Goal: Task Accomplishment & Management: Use online tool/utility

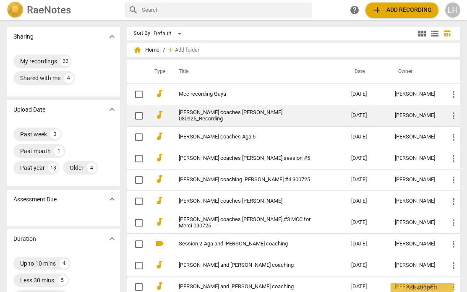
click at [388, 113] on span "more_vert" at bounding box center [453, 116] width 10 height 10
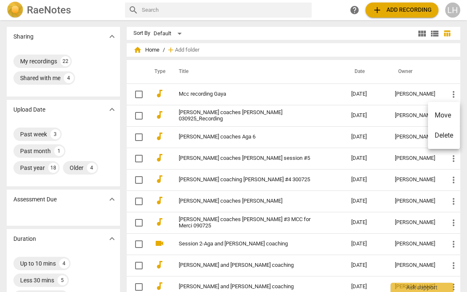
click at [201, 116] on div at bounding box center [233, 146] width 467 height 292
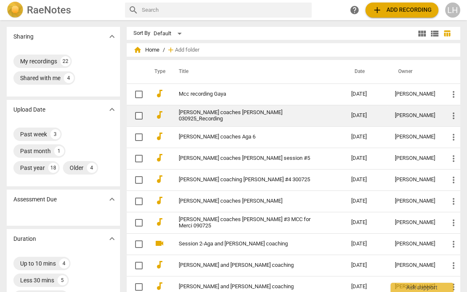
click at [268, 112] on link "[PERSON_NAME] coaches [PERSON_NAME] 030925_Recording" at bounding box center [250, 115] width 142 height 13
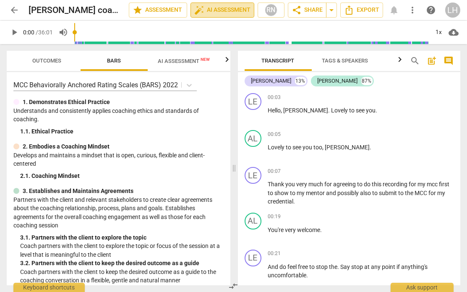
click at [218, 14] on span "auto_fix_high AI Assessment" at bounding box center [222, 10] width 56 height 10
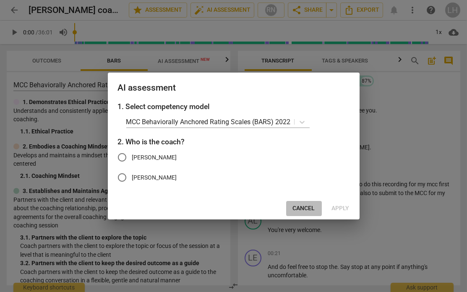
click at [295, 187] on span "Cancel" at bounding box center [304, 208] width 22 height 8
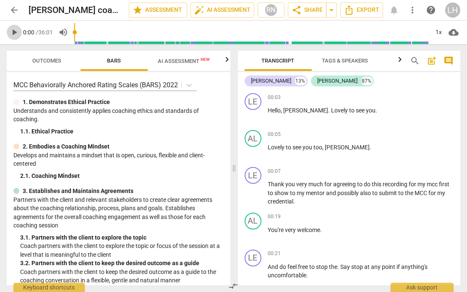
click at [17, 32] on span "play_arrow" at bounding box center [14, 32] width 10 height 10
click at [287, 109] on span "[PERSON_NAME]" at bounding box center [306, 110] width 45 height 7
type input "6"
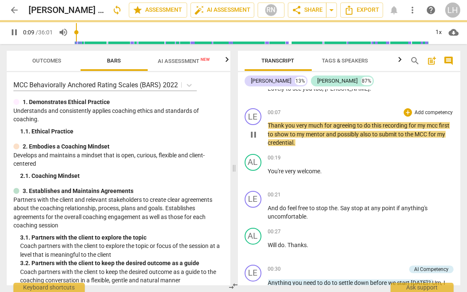
scroll to position [61, 0]
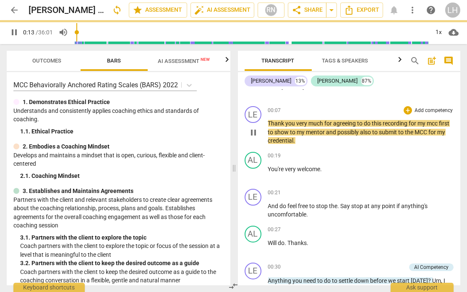
click at [388, 123] on span "mcc" at bounding box center [433, 123] width 12 height 7
type input "15"
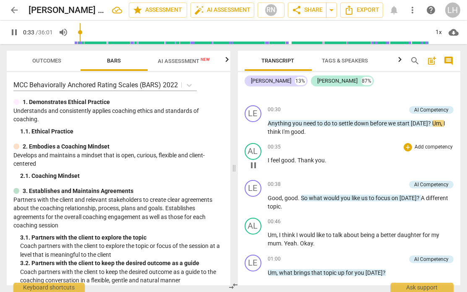
scroll to position [224, 0]
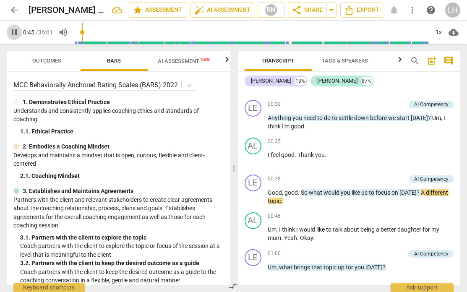
click at [12, 29] on span "pause" at bounding box center [14, 32] width 10 height 10
click at [388, 187] on span "A" at bounding box center [423, 192] width 5 height 7
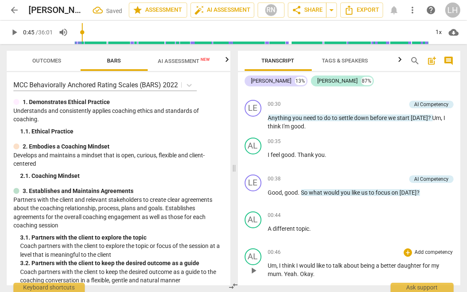
click at [268, 187] on span "Um" at bounding box center [272, 265] width 9 height 7
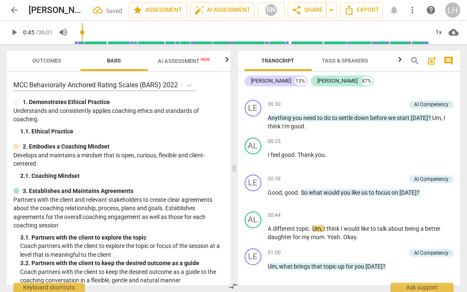
click at [15, 31] on span "play_arrow" at bounding box center [14, 32] width 10 height 10
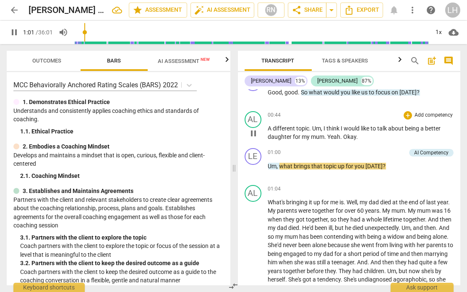
scroll to position [307, 0]
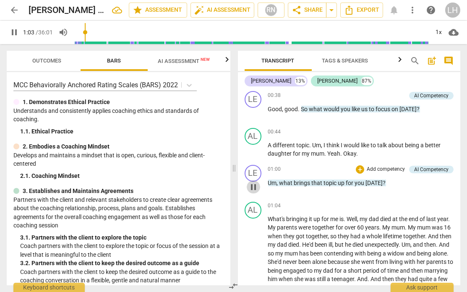
click at [254, 187] on span "pause" at bounding box center [253, 187] width 10 height 10
type input "63"
click at [277, 180] on span "," at bounding box center [278, 183] width 3 height 7
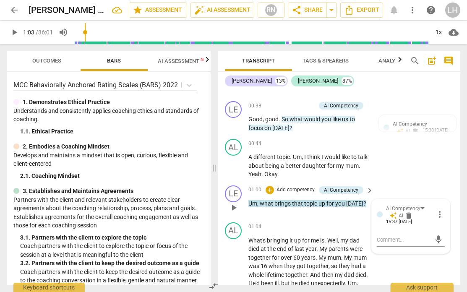
click at [262, 187] on span "what" at bounding box center [267, 203] width 15 height 7
click at [261, 187] on span "what" at bounding box center [267, 203] width 15 height 7
click at [260, 187] on span "what" at bounding box center [267, 203] width 15 height 7
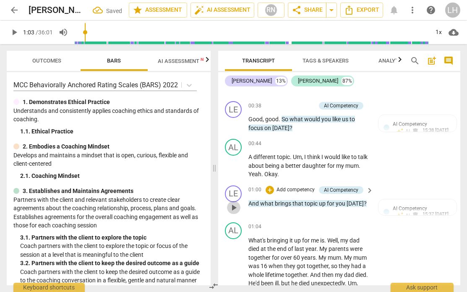
click at [232, 187] on span "play_arrow" at bounding box center [234, 208] width 10 height 10
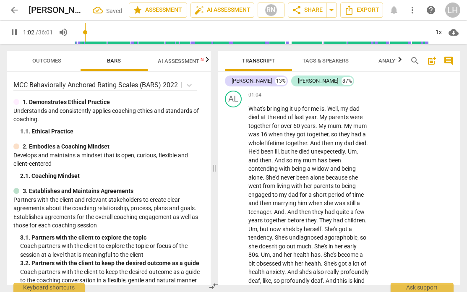
scroll to position [448, 0]
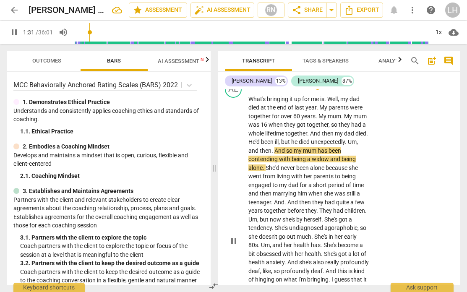
click at [286, 147] on span "And" at bounding box center [280, 150] width 12 height 7
type input "92"
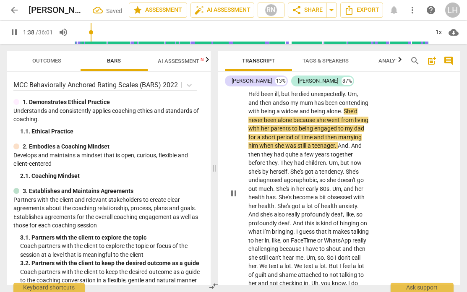
scroll to position [499, 0]
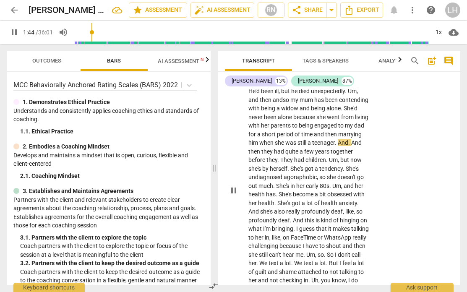
click at [351, 145] on span "And" at bounding box center [356, 142] width 10 height 7
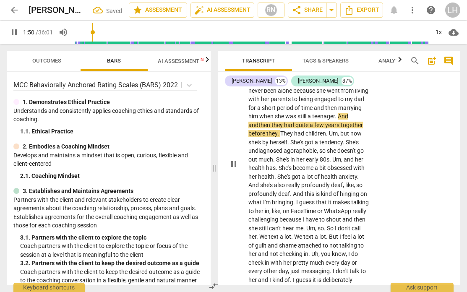
scroll to position [529, 0]
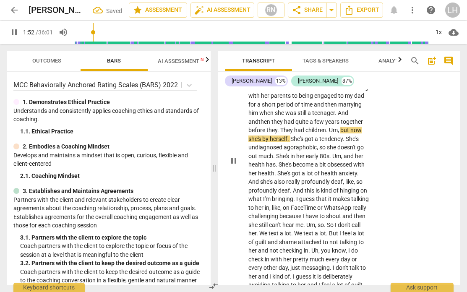
click at [294, 127] on span "They" at bounding box center [287, 130] width 14 height 7
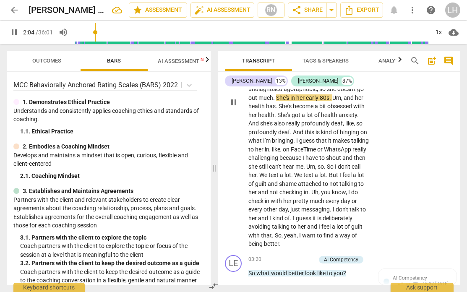
scroll to position [590, 0]
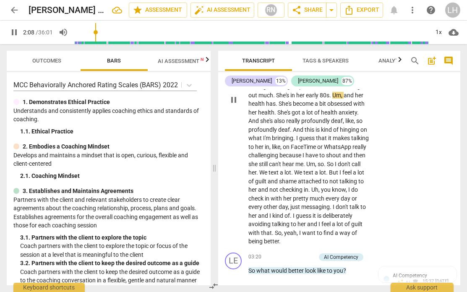
click at [293, 100] on span "She's" at bounding box center [285, 103] width 14 height 7
click at [296, 135] on span "." at bounding box center [294, 138] width 3 height 7
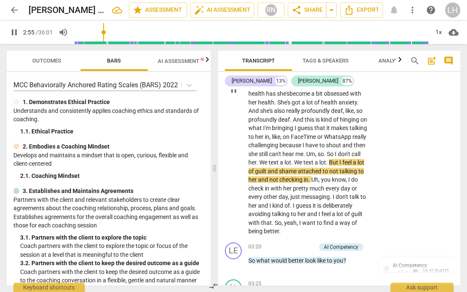
scroll to position [0, 0]
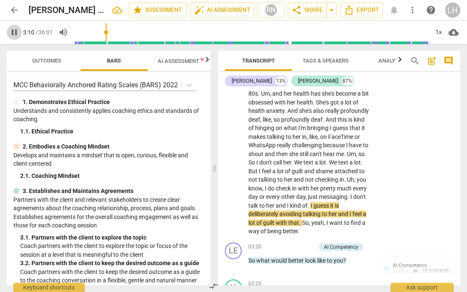
click at [13, 34] on span "pause" at bounding box center [14, 32] width 10 height 10
click at [175, 61] on span "AI Assessment New" at bounding box center [184, 61] width 52 height 6
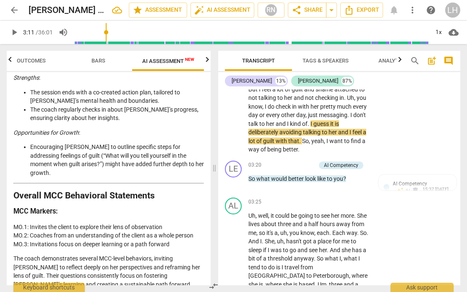
scroll to position [689, 0]
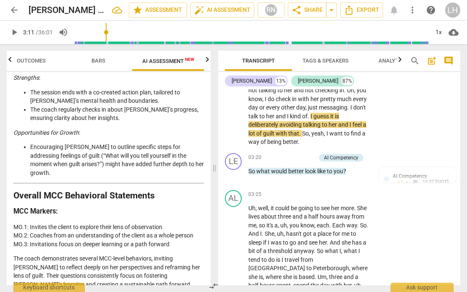
click at [16, 33] on span "play_arrow" at bounding box center [14, 32] width 10 height 10
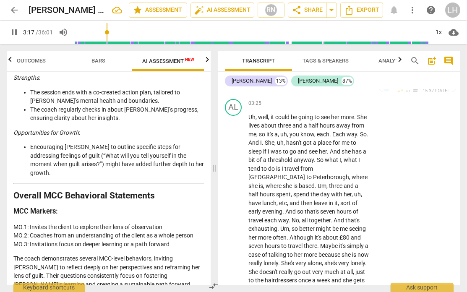
scroll to position [783, 0]
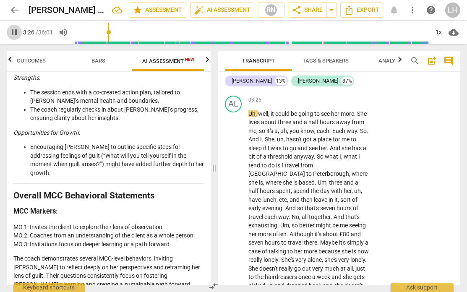
click at [13, 32] on span "pause" at bounding box center [14, 32] width 10 height 10
type input "207"
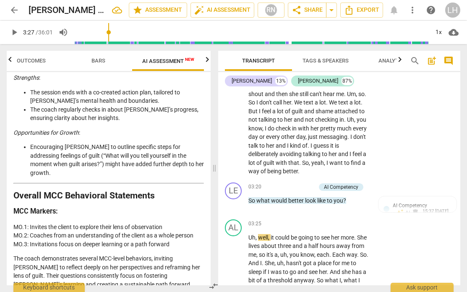
scroll to position [0, 0]
click at [297, 183] on p "Add competency" at bounding box center [296, 187] width 40 height 8
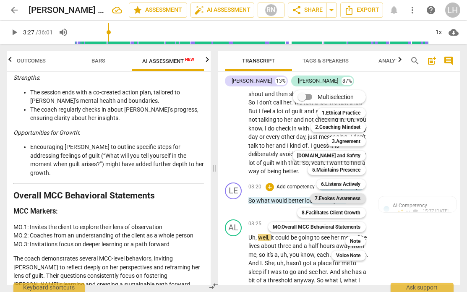
click at [343, 187] on b "7.Evokes Awareness" at bounding box center [338, 198] width 46 height 10
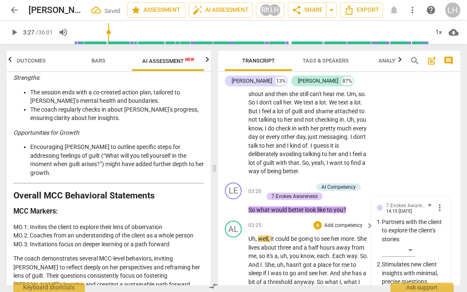
scroll to position [859, 0]
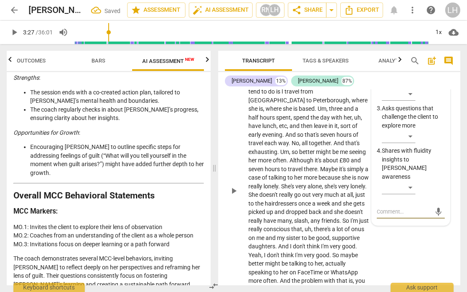
type textarea "I"
type textarea "I h"
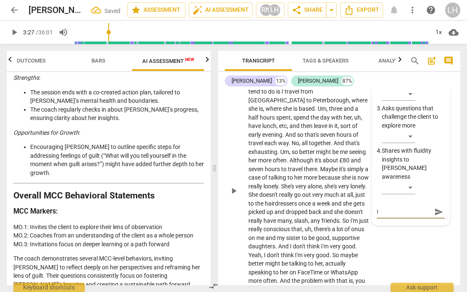
type textarea "I h"
type textarea "I he"
type textarea "I hea"
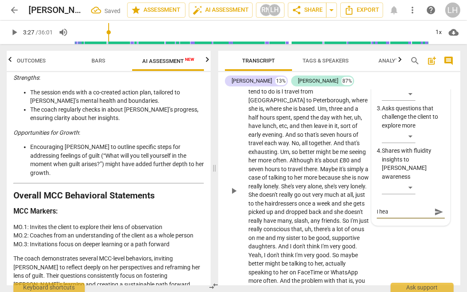
type textarea "I hear"
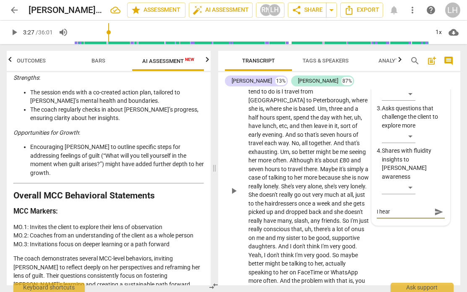
type textarea "I hear"
type textarea "I hea"
type textarea "I he"
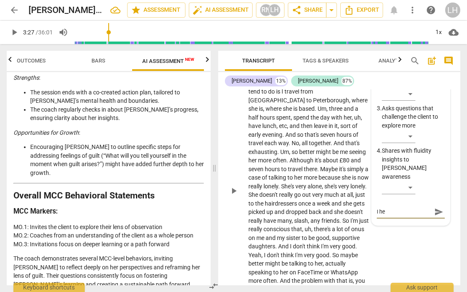
type textarea "I h"
type textarea "I"
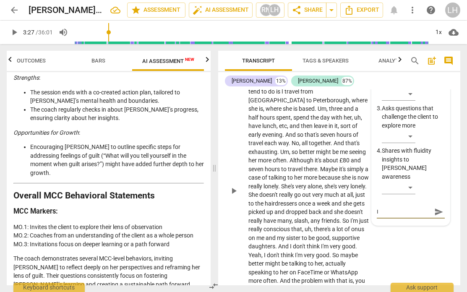
type textarea "I"
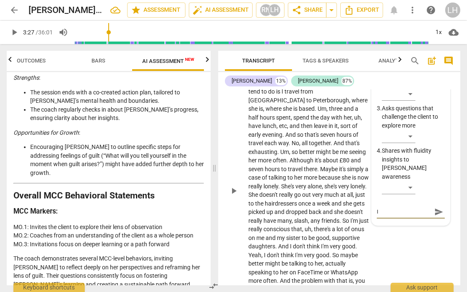
type textarea "I h"
type textarea "I he"
type textarea "I hea"
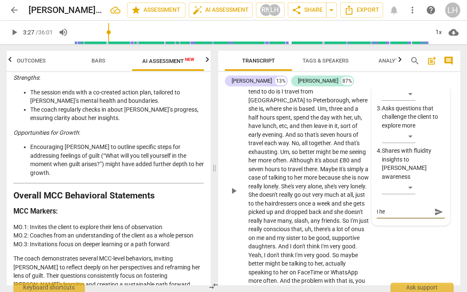
type textarea "I hea"
type textarea "I hear"
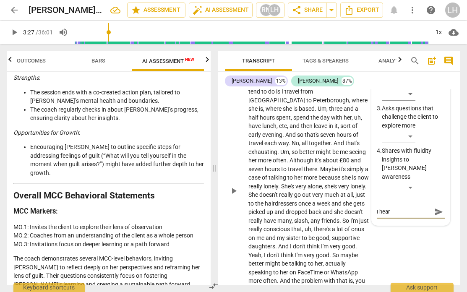
type textarea "I hear t"
type textarea "I hear th"
type textarea "I hear the"
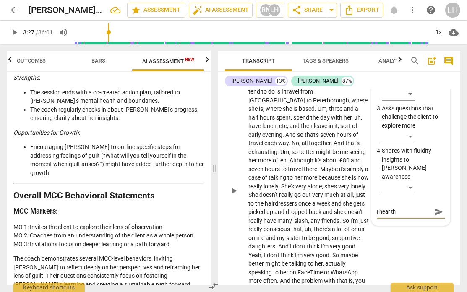
type textarea "I hear the"
type textarea "I hear the g"
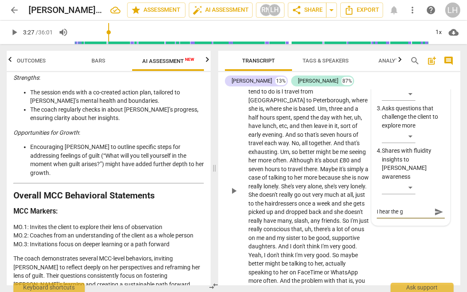
type textarea "I hear the gu"
type textarea "I hear the gui"
type textarea "I hear the guil"
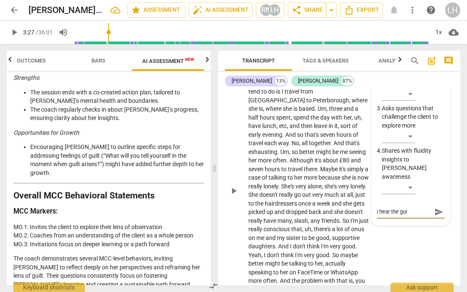
type textarea "I hear the guil"
type textarea "I hear the guilt"
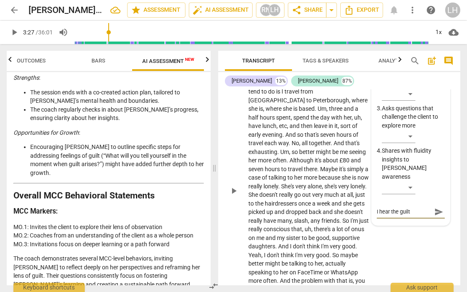
type textarea "I hear the guilt a"
type textarea "I hear the guilt an"
type textarea "I hear the guilt and"
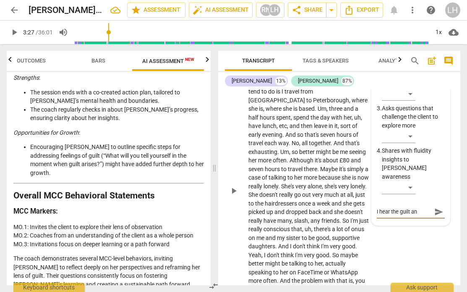
type textarea "I hear the guilt and"
type textarea "I hear the guilt and s"
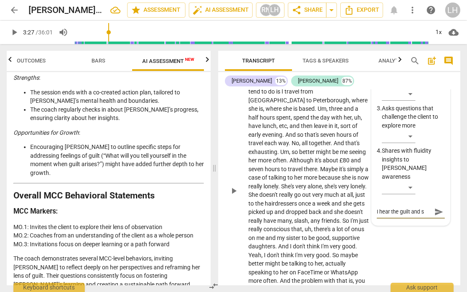
type textarea "I hear the guilt and sh"
type textarea "I hear the guilt and sha"
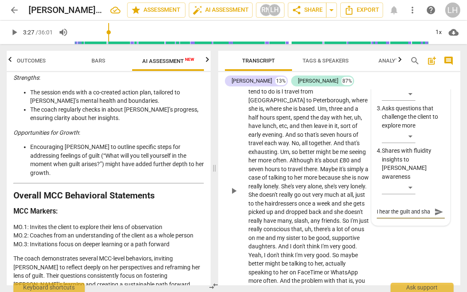
type textarea "I hear the guilt and sham"
type textarea "I hear the guilt and shame"
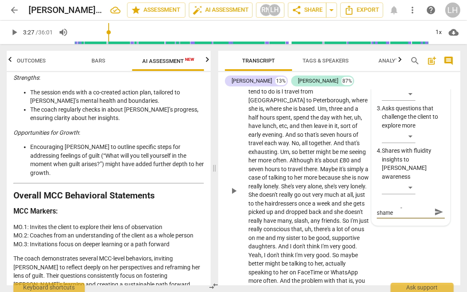
type textarea "I hear the guilt and shame"
type textarea "I hear the guilt and shame y"
type textarea "I hear the guilt and shame yo"
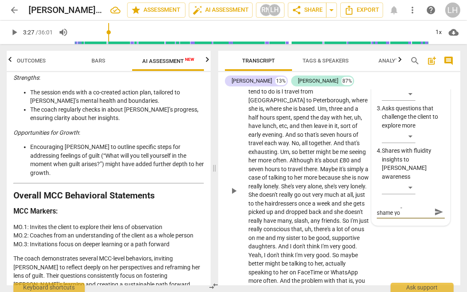
scroll to position [0, 0]
type textarea "I hear the guilt and shame you"
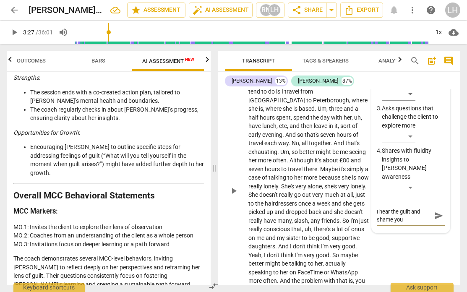
type textarea "I hear the guilt and shame you f"
type textarea "I hear the guilt and shame you fe"
type textarea "I hear the guilt and shame you fee"
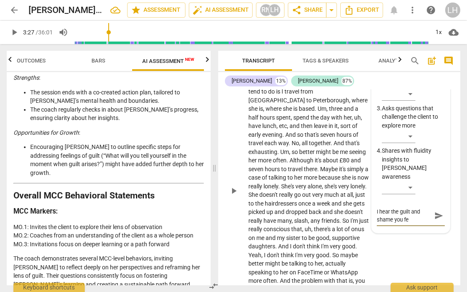
type textarea "I hear the guilt and shame you fee"
type textarea "I hear the guilt and shame you feel"
type textarea "I hear the guilt and shame you feel."
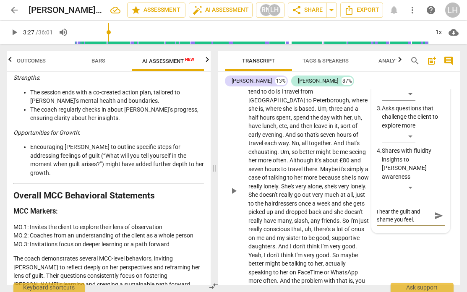
type textarea "I hear the guilt and shame you feel."
type textarea "I hear the guilt and shame you feel. W"
type textarea "I hear the guilt and shame you feel. Wh"
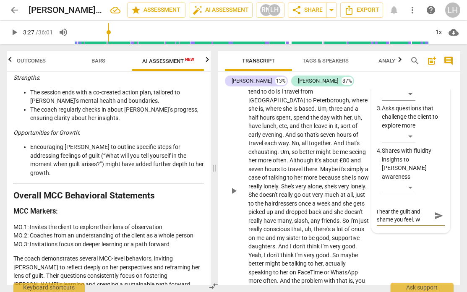
type textarea "I hear the guilt and shame you feel. Wh"
type textarea "I hear the guilt and shame you feel. Wha"
type textarea "I hear the guilt and shame you feel. What"
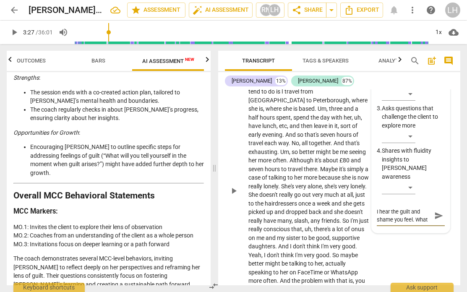
type textarea "I hear the guilt and shame you feel. What"
type textarea "I hear the guilt and shame you feel. What d"
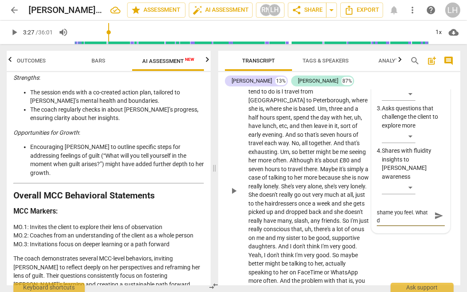
type textarea "I hear the guilt and shame you feel. What do"
type textarea "I hear the guilt and shame you feel. What do t"
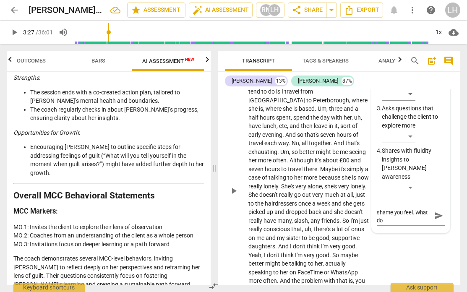
type textarea "I hear the guilt and shame you feel. What do t"
type textarea "I hear the guilt and shame you feel. What do th"
type textarea "I hear the guilt and shame you feel. What do the"
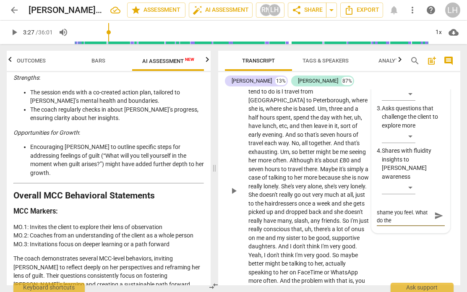
type textarea "I hear the guilt and shame you feel. What do thes"
type textarea "I hear the guilt and shame you feel. What do these"
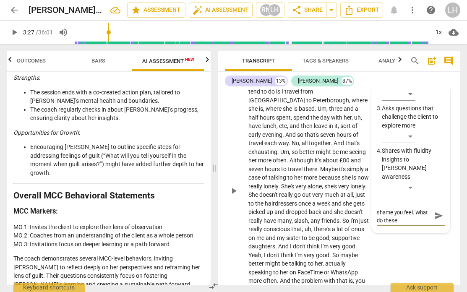
type textarea "I hear the guilt and shame you feel. What do these"
type textarea "I hear the guilt and shame you feel. What do these e"
type textarea "I hear the guilt and shame you feel. What do these em"
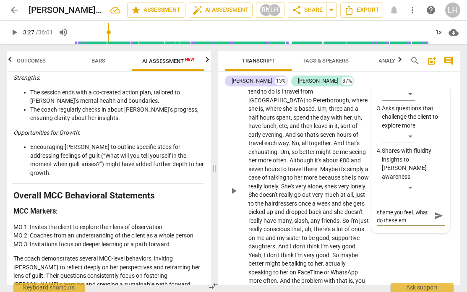
type textarea "I hear the guilt and shame you feel. What do these emo"
type textarea "I hear the guilt and shame you feel. What do these emot"
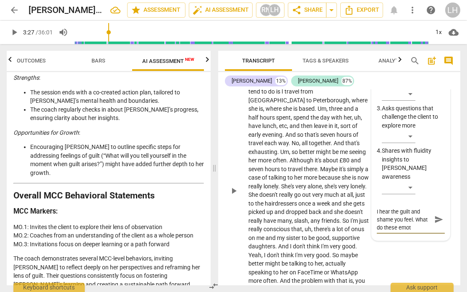
type textarea "I hear the guilt and shame you feel. What do these emoti"
type textarea "I hear the guilt and shame you feel. What do these emotio"
type textarea "I hear the guilt and shame you feel. What do these emotion"
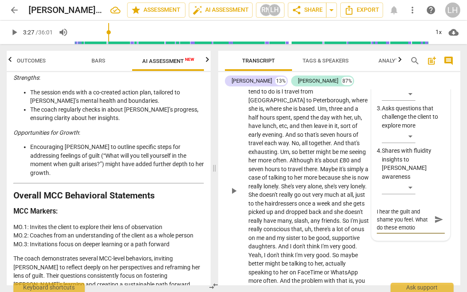
type textarea "I hear the guilt and shame you feel. What do these emotion"
type textarea "I hear the guilt and shame you feel. What do these emotions"
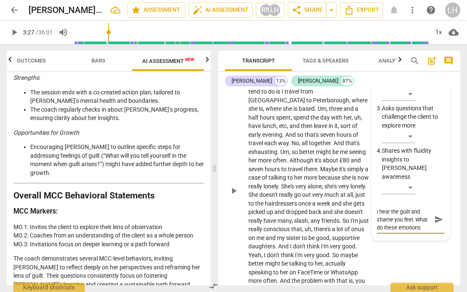
type textarea "I hear the guilt and shame you feel. What do these emotions s"
type textarea "I hear the guilt and shame you feel. What do these emotions sa"
type textarea "I hear the guilt and shame you feel. What do these emotions say"
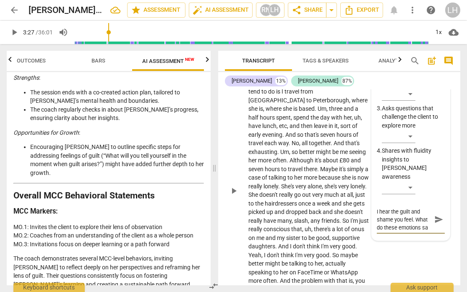
type textarea "I hear the guilt and shame you feel. What do these emotions say"
type textarea "I hear the guilt and shame you feel. What do these emotions say a"
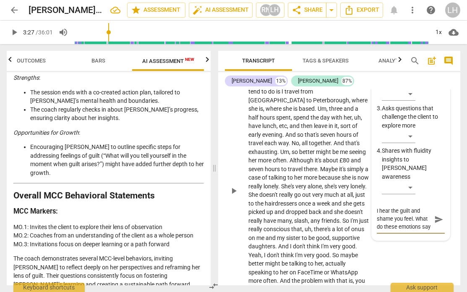
type textarea "I hear the guilt and shame you feel. What do these emotions say a"
type textarea "I hear the guilt and shame you feel. What do these emotions say ab"
type textarea "I hear the guilt and shame you feel. What do these emotions say abo"
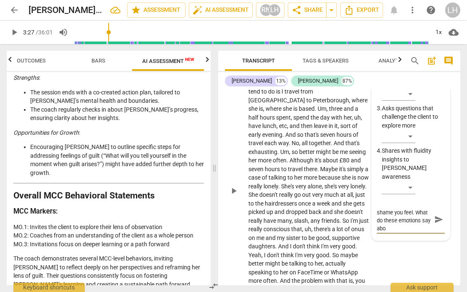
type textarea "I hear the guilt and shame you feel. What do these emotions say abou"
type textarea "I hear the guilt and shame you feel. What do these emotions say about"
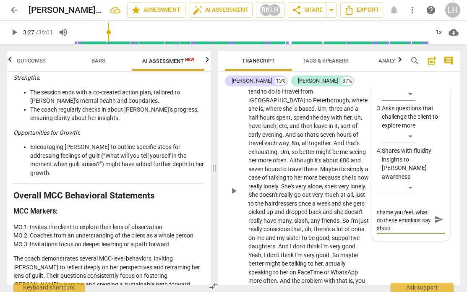
type textarea "I hear the guilt and shame you feel. What do these emotions say about"
type textarea "I hear the guilt and shame you feel. What do these emotions say abou"
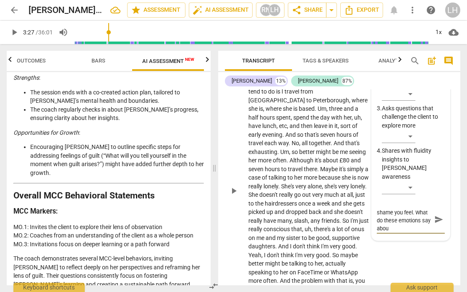
type textarea "I hear the guilt and shame you feel. What do these emotions say abo"
type textarea "I hear the guilt and shame you feel. What do these emotions say ab"
type textarea "I hear the guilt and shame you feel. What do these emotions say a"
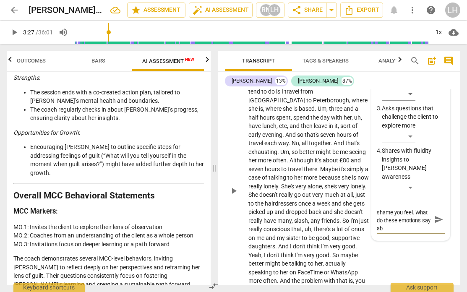
type textarea "I hear the guilt and shame you feel. What do these emotions say a"
type textarea "I hear the guilt and shame you feel. What do these emotions say"
type textarea "I hear the guilt and shame you feel. What do these emotions say r"
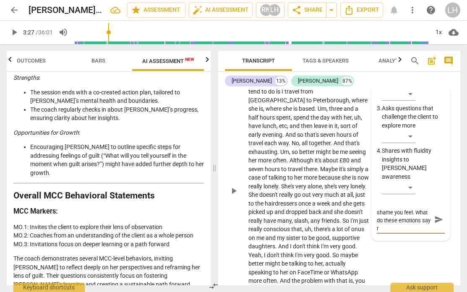
type textarea "I hear the guilt and shame you feel. What do these emotions say re"
type textarea "I hear the guilt and shame you feel. What do these emotions say rel"
type textarea "I hear the guilt and shame you feel. What do these emotions say [MEDICAL_DATA]"
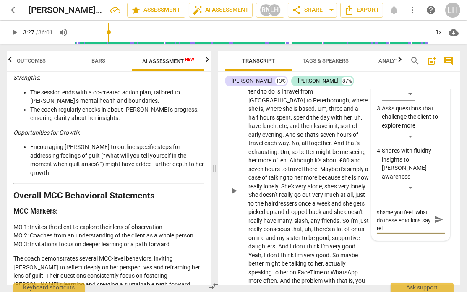
type textarea "I hear the guilt and shame you feel. What do these emotions say [MEDICAL_DATA]"
type textarea "I hear the guilt and shame you feel. What do these emotions say relat"
type textarea "I hear the guilt and shame you feel. What do these emotions say relate"
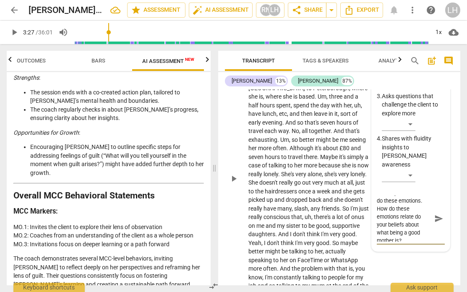
scroll to position [870, 0]
click at [377, 187] on textarea "I hear the guilt and shame you feel. What do these emotions. How do these emoti…" at bounding box center [404, 219] width 55 height 46
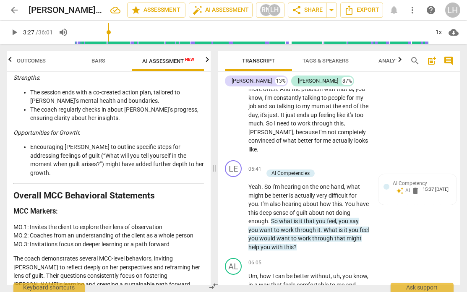
scroll to position [1054, 0]
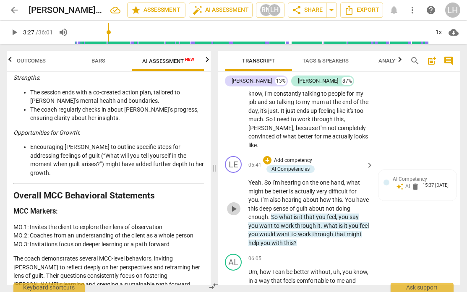
click at [237, 187] on span "play_arrow" at bounding box center [234, 209] width 10 height 10
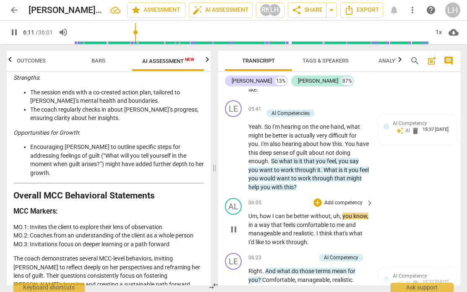
scroll to position [1115, 0]
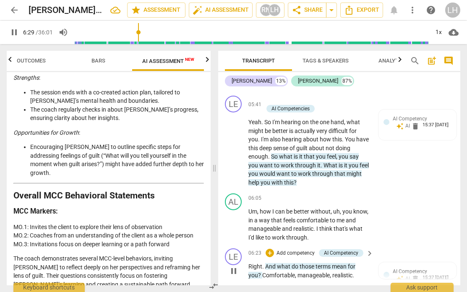
click at [356, 187] on p "Right . And what do those terms mean for you ? Comfortable , manageable , reali…" at bounding box center [308, 270] width 121 height 17
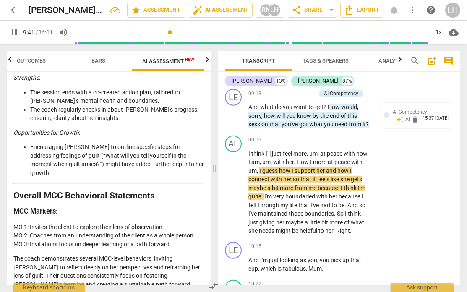
scroll to position [1685, 0]
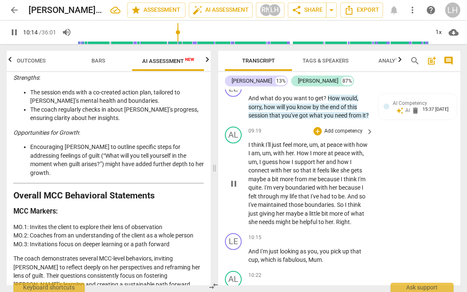
click at [339, 187] on span "Right" at bounding box center [343, 222] width 14 height 7
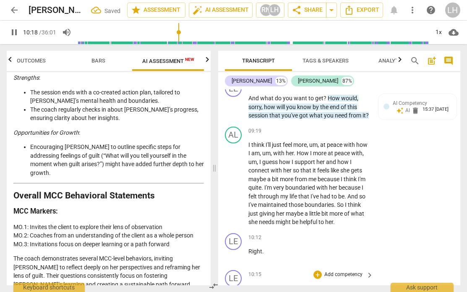
click at [247, 187] on div "play_arrow pause" at bounding box center [237, 293] width 21 height 12
click at [248, 187] on span "And" at bounding box center [254, 288] width 12 height 7
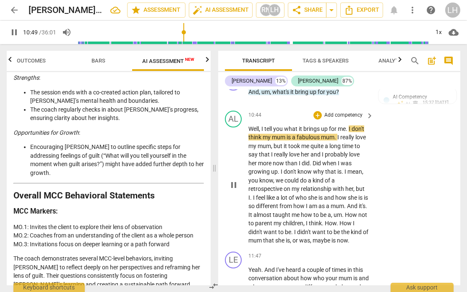
scroll to position [1955, 0]
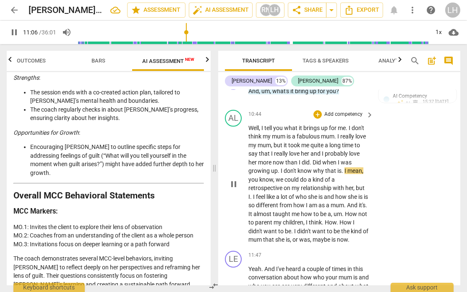
click at [316, 159] on span "Did" at bounding box center [317, 162] width 10 height 7
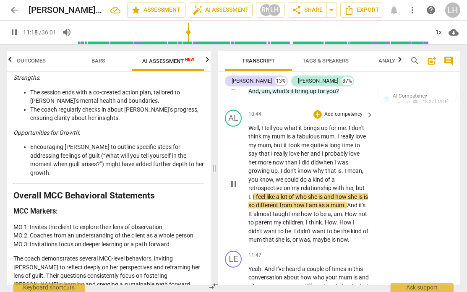
click at [251, 187] on span "." at bounding box center [251, 196] width 3 height 7
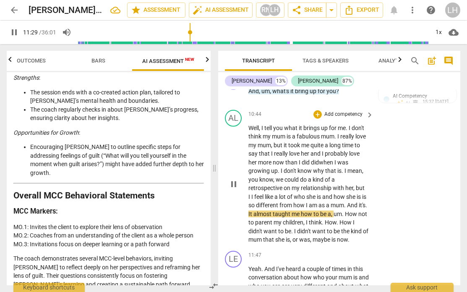
click at [365, 187] on span "." at bounding box center [366, 205] width 2 height 7
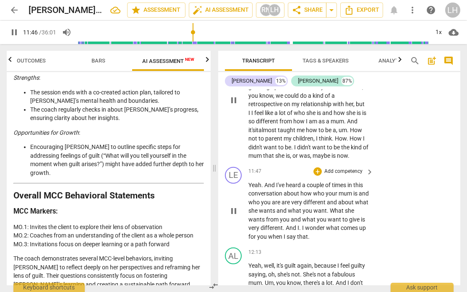
scroll to position [2041, 0]
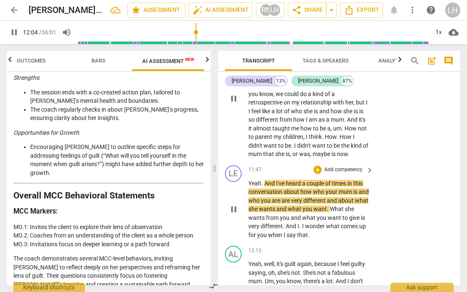
click at [291, 187] on span "are" at bounding box center [286, 200] width 10 height 7
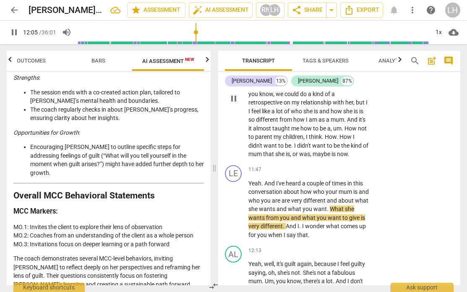
click at [11, 32] on span "pause" at bounding box center [14, 32] width 10 height 10
click at [230, 187] on span "play_arrow" at bounding box center [234, 209] width 10 height 10
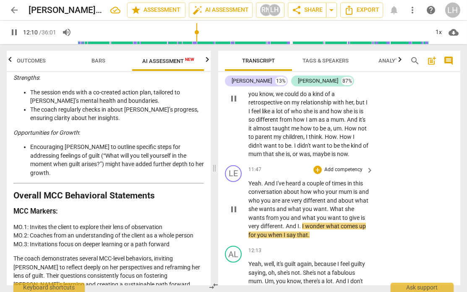
click at [299, 187] on span "." at bounding box center [300, 226] width 3 height 7
click at [300, 187] on span "." at bounding box center [300, 226] width 3 height 7
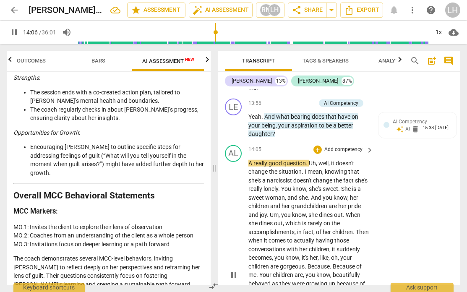
scroll to position [2417, 0]
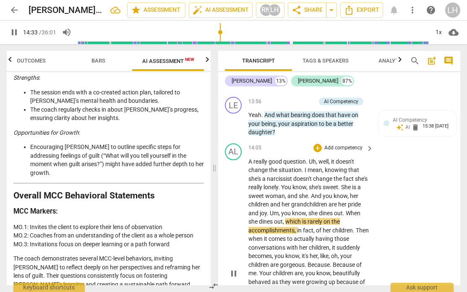
click at [346, 187] on span "When" at bounding box center [353, 213] width 15 height 7
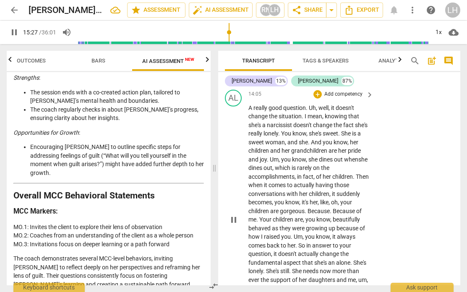
scroll to position [2460, 0]
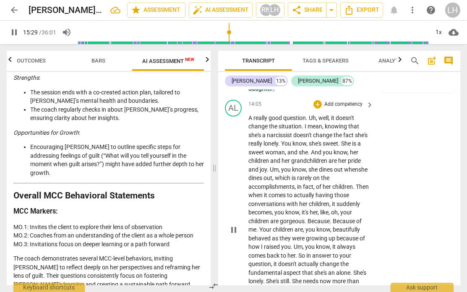
click at [237, 187] on span "pause" at bounding box center [234, 230] width 10 height 10
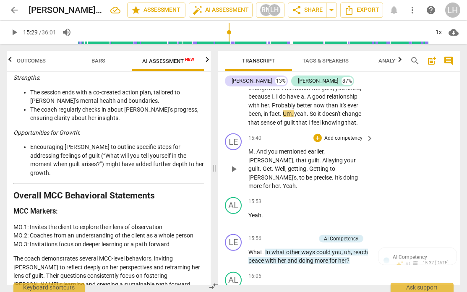
scroll to position [2680, 0]
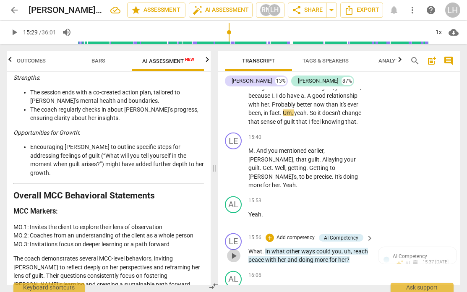
click at [236, 187] on span "play_arrow" at bounding box center [234, 256] width 10 height 10
click at [263, 187] on span "." at bounding box center [263, 251] width 3 height 7
click at [232, 187] on span "pause" at bounding box center [234, 256] width 10 height 10
click at [299, 187] on span "doing" at bounding box center [307, 259] width 16 height 7
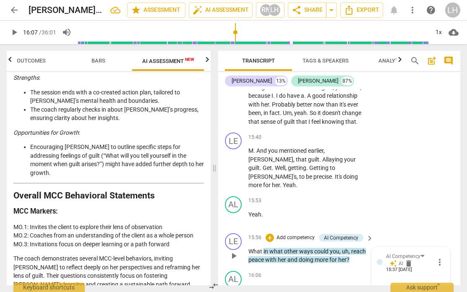
click at [299, 187] on span "doing" at bounding box center [307, 259] width 16 height 7
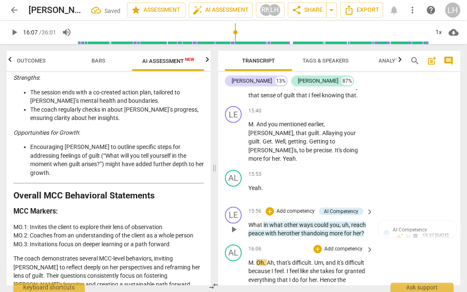
scroll to position [2707, 0]
click at [10, 30] on span "play_arrow" at bounding box center [14, 32] width 10 height 10
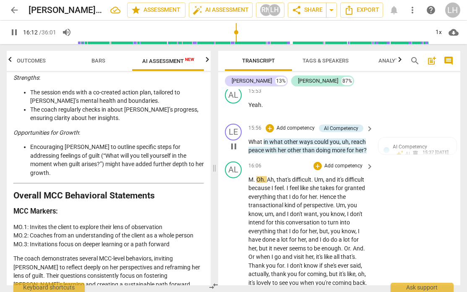
scroll to position [2792, 0]
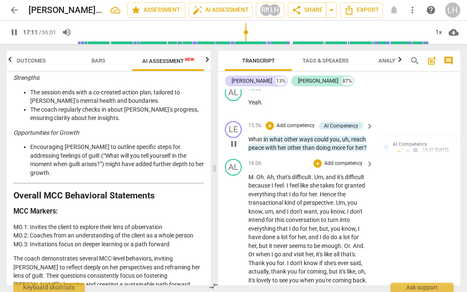
click at [301, 187] on span "when" at bounding box center [308, 280] width 16 height 7
click at [306, 187] on span "when" at bounding box center [308, 280] width 16 height 7
drag, startPoint x: 333, startPoint y: 217, endPoint x: 318, endPoint y: 218, distance: 14.3
click at [318, 187] on span "you're" at bounding box center [323, 280] width 17 height 7
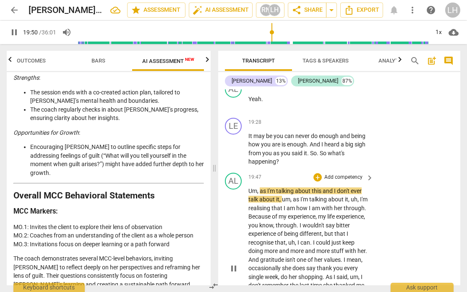
scroll to position [3307, 0]
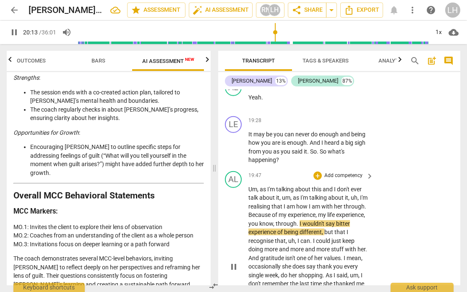
click at [272, 187] on span "Because" at bounding box center [259, 214] width 23 height 7
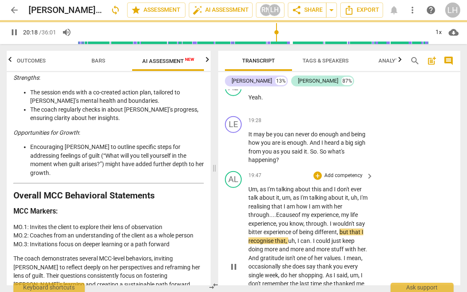
click at [277, 187] on span "Ecause" at bounding box center [285, 214] width 19 height 7
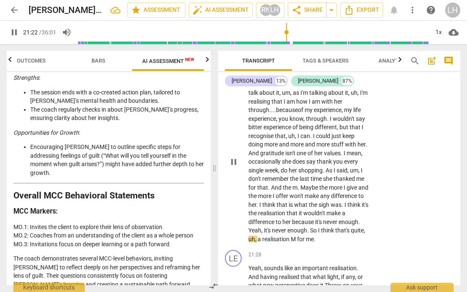
scroll to position [3414, 0]
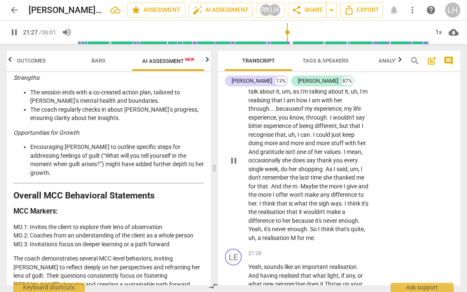
click at [297, 187] on span "M" at bounding box center [294, 237] width 6 height 7
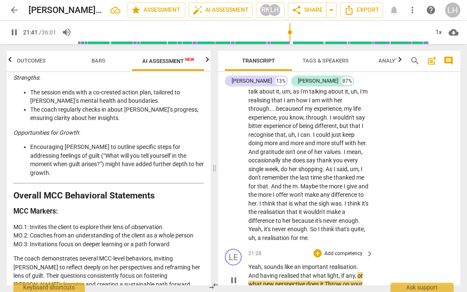
click at [327, 187] on span "Throw" at bounding box center [334, 284] width 18 height 7
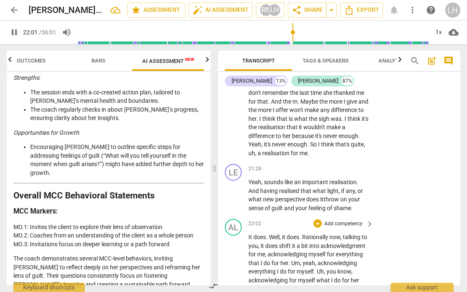
scroll to position [3498, 0]
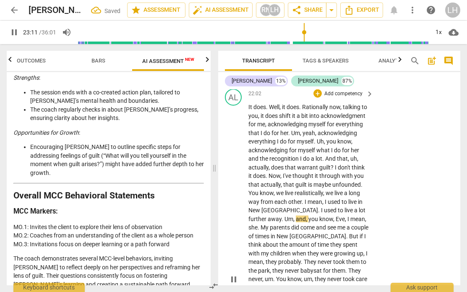
scroll to position [3630, 0]
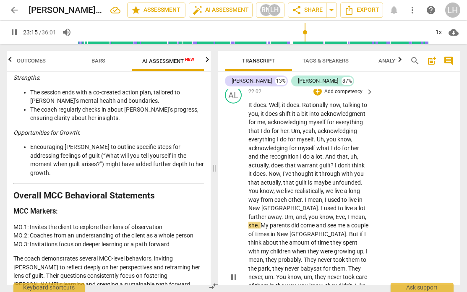
click at [345, 187] on span "," at bounding box center [346, 216] width 3 height 7
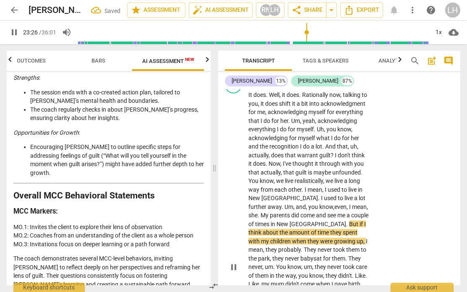
scroll to position [3641, 0]
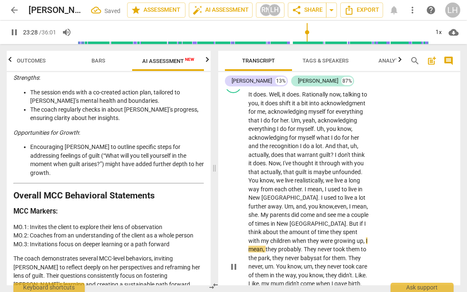
click at [317, 187] on span "They" at bounding box center [311, 249] width 14 height 7
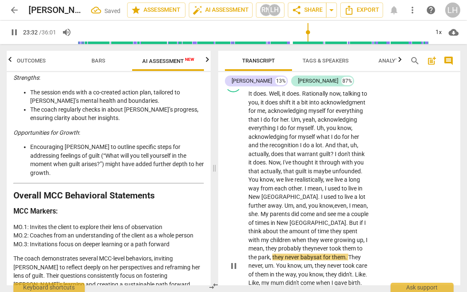
scroll to position [0, 0]
click at [287, 187] on span "You" at bounding box center [281, 265] width 11 height 7
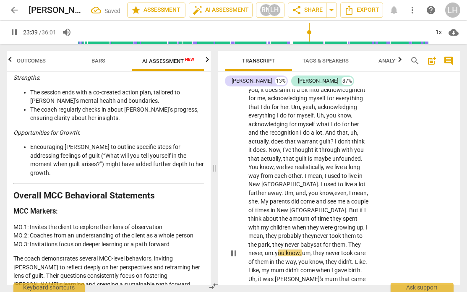
scroll to position [3657, 0]
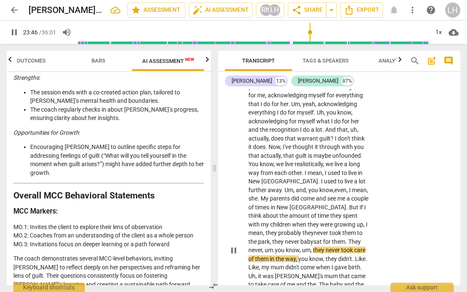
click at [330, 187] on span "The" at bounding box center [324, 284] width 11 height 7
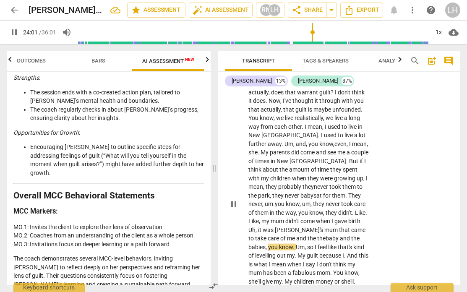
scroll to position [3705, 0]
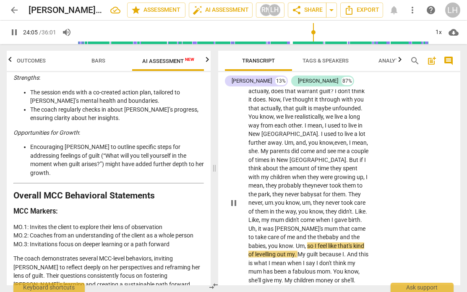
click at [307, 187] on span "My" at bounding box center [301, 254] width 9 height 7
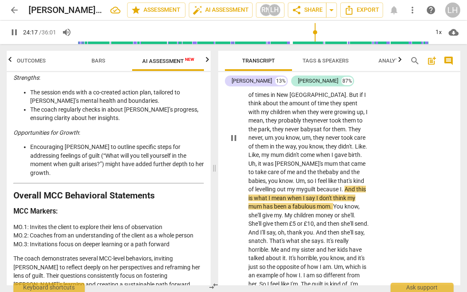
scroll to position [3770, 0]
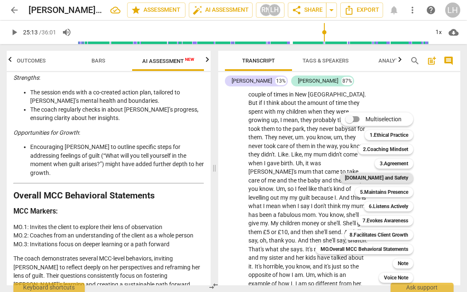
click at [388, 176] on b "[DOMAIN_NAME] and Safety" at bounding box center [376, 178] width 63 height 10
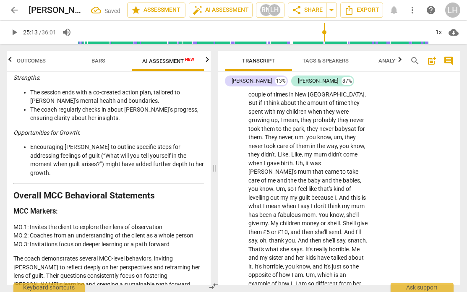
scroll to position [4025, 0]
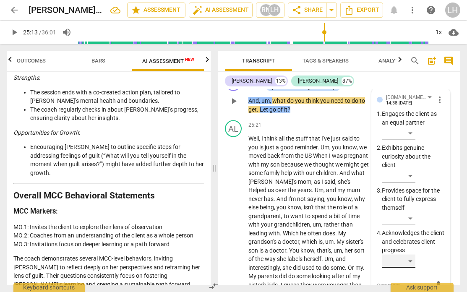
click at [388, 187] on div "​" at bounding box center [399, 261] width 34 height 13
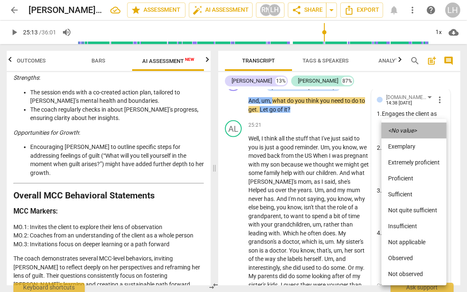
click at [388, 125] on li "<No value>" at bounding box center [413, 130] width 65 height 16
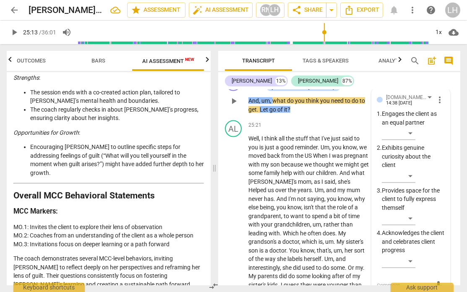
click at [385, 187] on textarea at bounding box center [404, 285] width 55 height 8
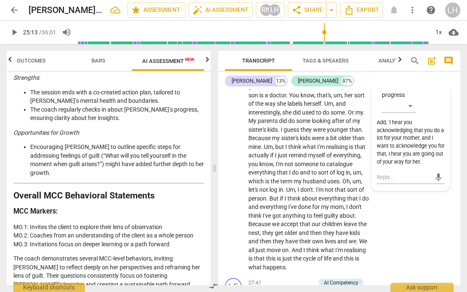
scroll to position [4170, 0]
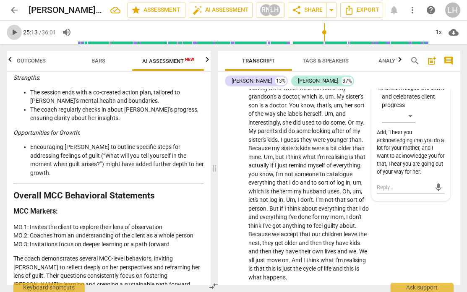
click at [14, 31] on span "play_arrow" at bounding box center [14, 32] width 10 height 10
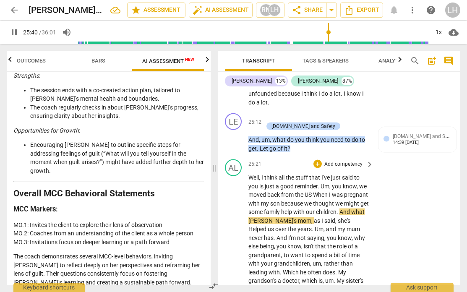
scroll to position [3986, 0]
click at [265, 187] on span "Helped" at bounding box center [257, 228] width 19 height 7
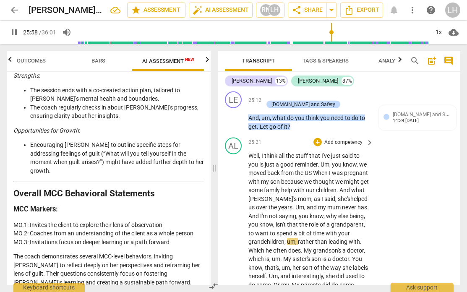
scroll to position [4013, 0]
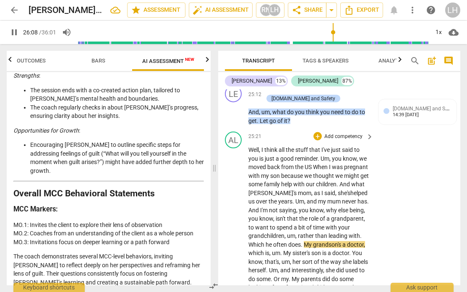
click at [265, 187] on span "Which" at bounding box center [256, 244] width 17 height 7
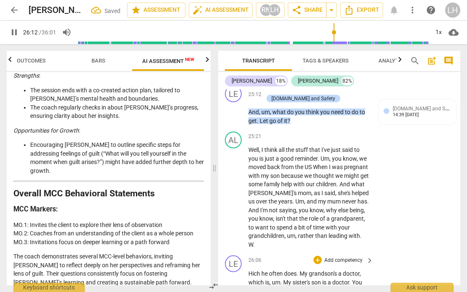
click at [249, 187] on span "Hich" at bounding box center [254, 273] width 13 height 7
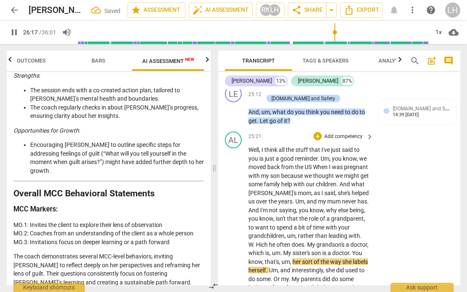
click at [269, 187] on span "Hich" at bounding box center [262, 244] width 13 height 7
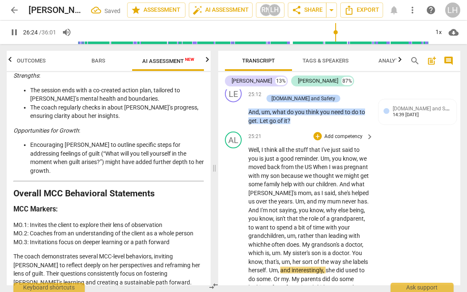
click at [293, 187] on span "with wh" at bounding box center [304, 240] width 112 height 16
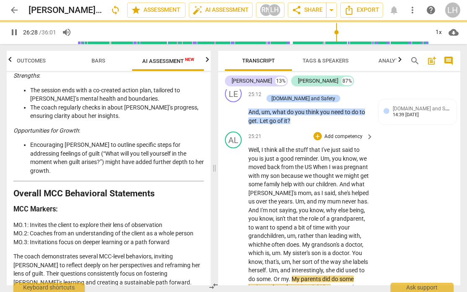
click at [302, 187] on span "." at bounding box center [300, 244] width 3 height 7
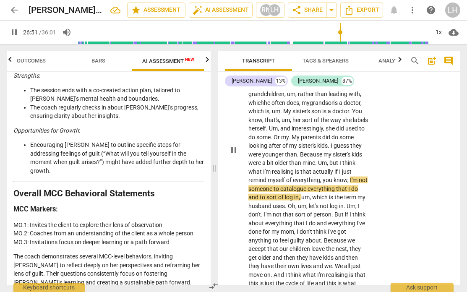
scroll to position [4156, 0]
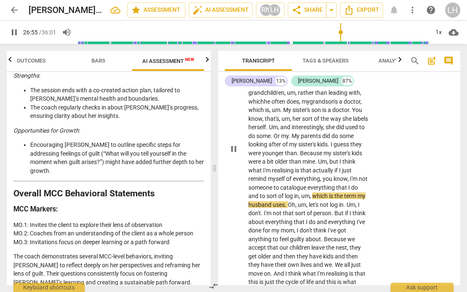
click at [294, 187] on span "log" at bounding box center [289, 196] width 9 height 7
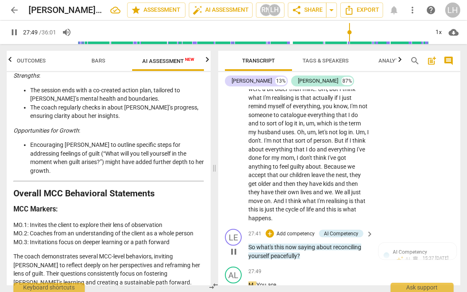
scroll to position [4239, 0]
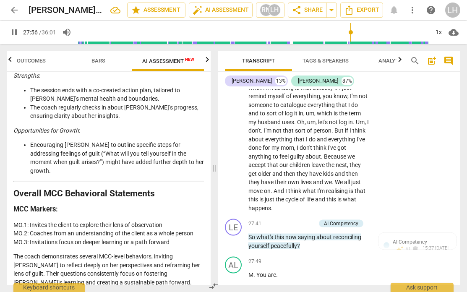
click at [312, 187] on span "." at bounding box center [312, 274] width 2 height 7
click at [258, 187] on span "You" at bounding box center [261, 274] width 11 height 7
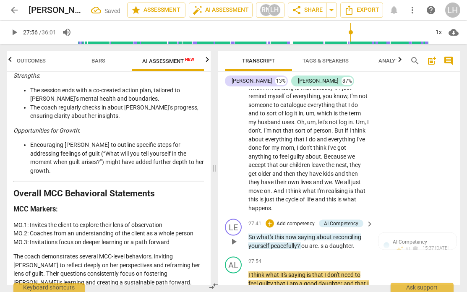
click at [303, 187] on span "ou" at bounding box center [305, 245] width 8 height 7
click at [302, 187] on span "ou" at bounding box center [305, 245] width 8 height 7
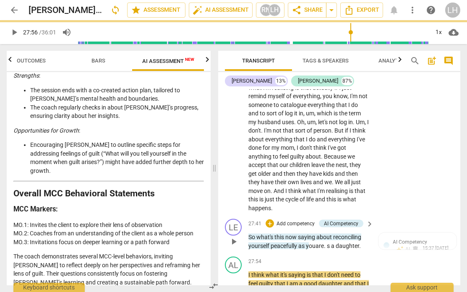
click at [328, 187] on span "s" at bounding box center [329, 245] width 4 height 7
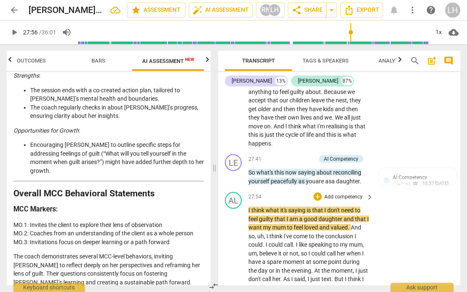
scroll to position [4307, 0]
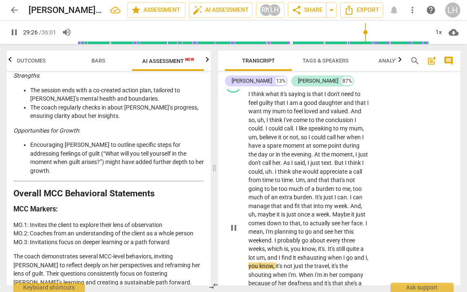
scroll to position [4429, 0]
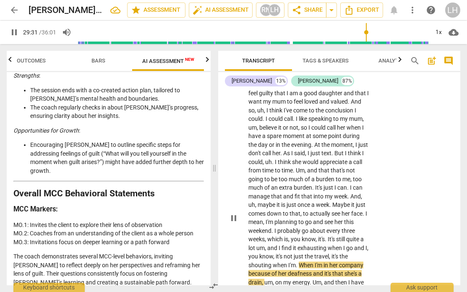
click at [301, 187] on span "When" at bounding box center [307, 265] width 16 height 7
click at [302, 187] on span "When" at bounding box center [307, 265] width 16 height 7
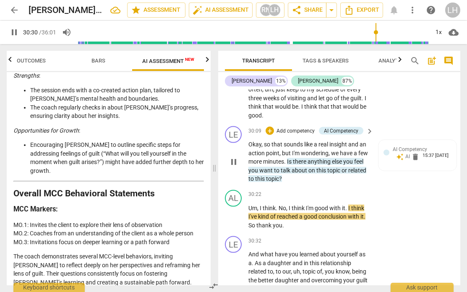
scroll to position [4665, 0]
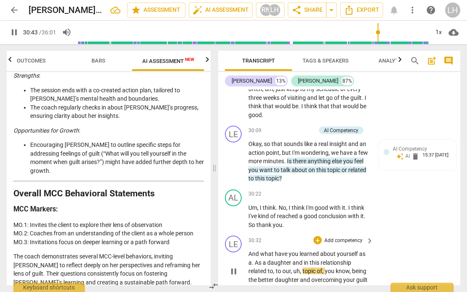
click at [232, 187] on span "pause" at bounding box center [234, 271] width 10 height 10
click at [252, 187] on span "." at bounding box center [253, 262] width 3 height 7
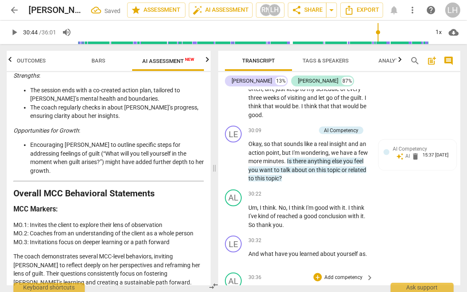
click at [252, 187] on span "30:36" at bounding box center [254, 277] width 13 height 7
click at [248, 187] on span "As" at bounding box center [252, 290] width 8 height 7
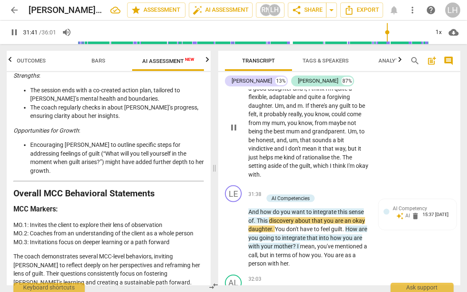
scroll to position [0, 0]
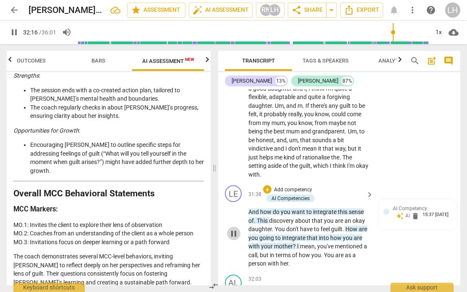
click at [232, 187] on span "pause" at bounding box center [234, 234] width 10 height 10
click at [337, 187] on p "And how do you want to integrate this sense of . This discovery about that you …" at bounding box center [308, 238] width 121 height 60
click at [334, 187] on span "you've" at bounding box center [326, 246] width 18 height 7
click at [333, 187] on p "And how do you want to integrate this sense of . This discovery about that you …" at bounding box center [308, 238] width 121 height 60
click at [232, 187] on span "play_arrow" at bounding box center [234, 234] width 10 height 10
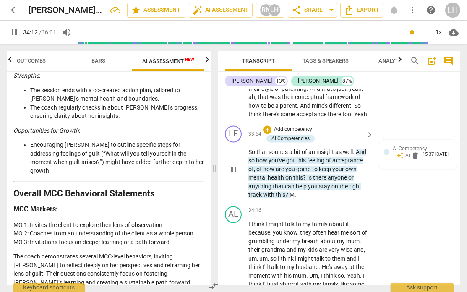
scroll to position [5396, 0]
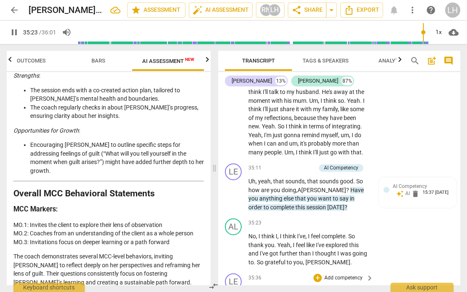
scroll to position [5571, 0]
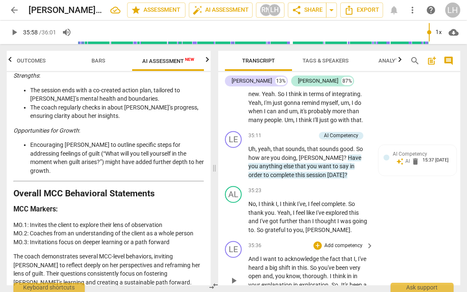
scroll to position [5604, 0]
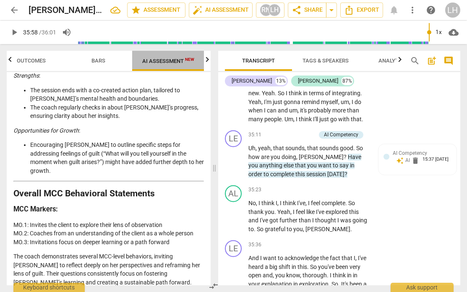
click at [164, 59] on span "AI Assessment New" at bounding box center [168, 61] width 52 height 6
click at [203, 60] on icon "button" at bounding box center [207, 60] width 10 height 10
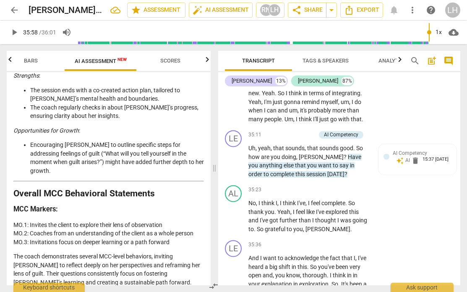
scroll to position [0, 83]
click at [88, 63] on span "AI Assessment New" at bounding box center [101, 61] width 52 height 6
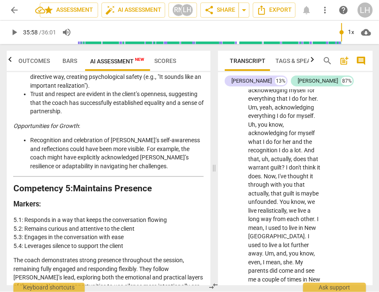
scroll to position [0, 0]
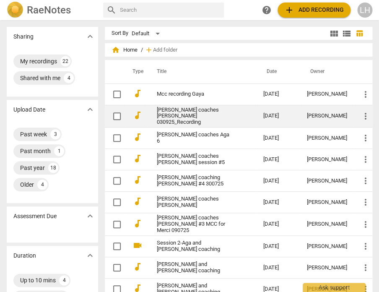
click at [190, 113] on link "[PERSON_NAME] coaches [PERSON_NAME] 030925_Recording" at bounding box center [195, 116] width 76 height 19
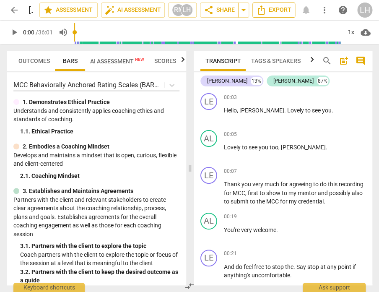
click at [276, 8] on span "Export" at bounding box center [273, 10] width 35 height 10
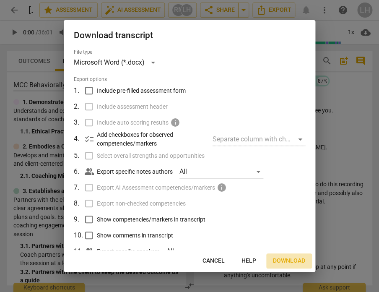
click at [281, 259] on span "Download" at bounding box center [289, 261] width 32 height 8
